Goal: Task Accomplishment & Management: Use online tool/utility

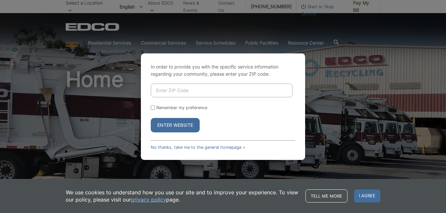
click at [160, 90] on input "Enter ZIP Code" at bounding box center [222, 91] width 142 height 14
type input "92069"
click at [174, 123] on button "Enter Website" at bounding box center [175, 125] width 49 height 14
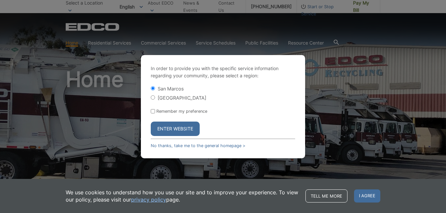
click at [172, 128] on button "Enter Website" at bounding box center [175, 129] width 49 height 14
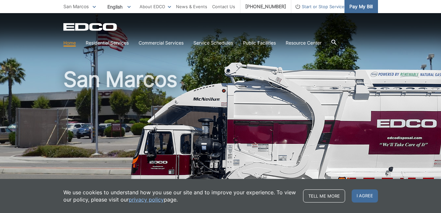
click at [356, 8] on span "Pay My Bill" at bounding box center [360, 6] width 23 height 7
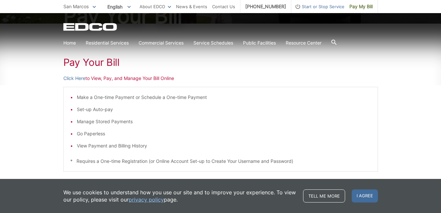
scroll to position [98, 0]
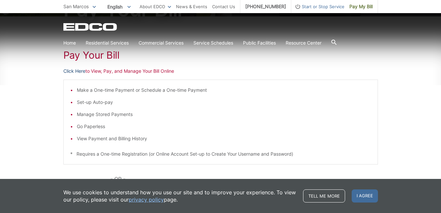
click at [79, 71] on link "Click Here" at bounding box center [74, 71] width 22 height 7
